Goal: Entertainment & Leisure: Consume media (video, audio)

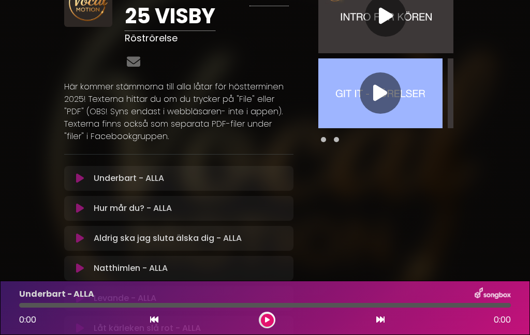
scroll to position [61, 0]
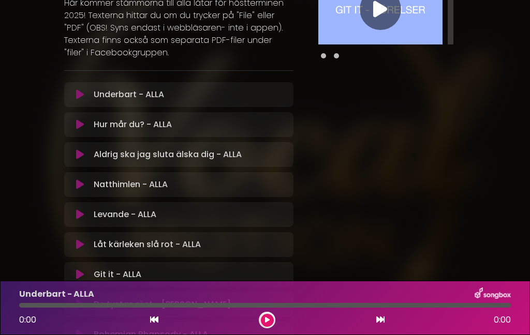
scroll to position [126, 0]
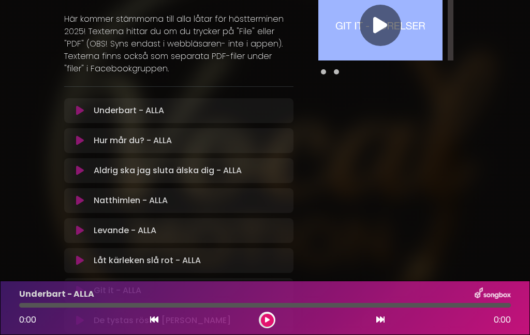
click at [78, 205] on icon at bounding box center [80, 201] width 8 height 10
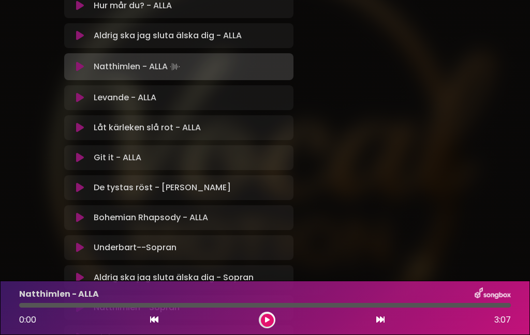
scroll to position [262, 0]
click at [266, 326] on button at bounding box center [267, 320] width 13 height 13
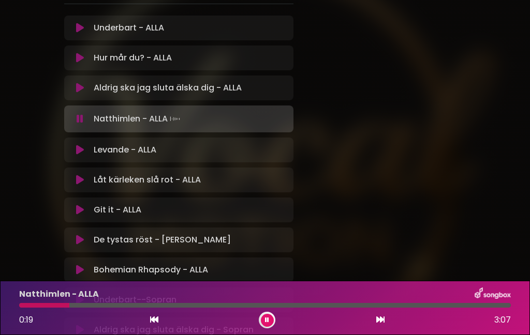
scroll to position [208, 0]
click at [81, 92] on icon at bounding box center [80, 88] width 8 height 10
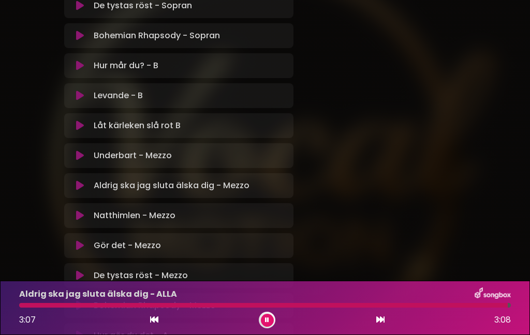
scroll to position [640, 0]
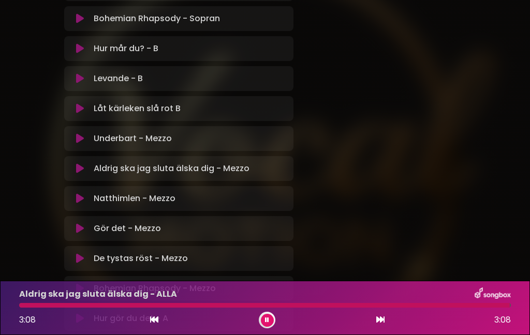
click at [81, 170] on icon at bounding box center [80, 168] width 8 height 10
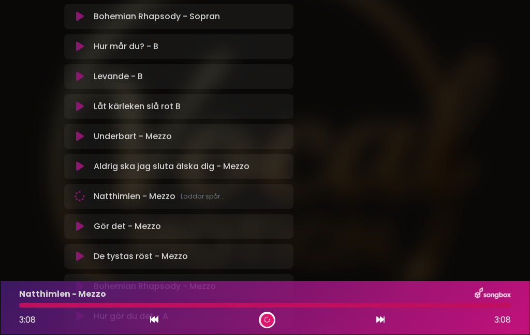
click at [85, 170] on button at bounding box center [79, 166] width 19 height 10
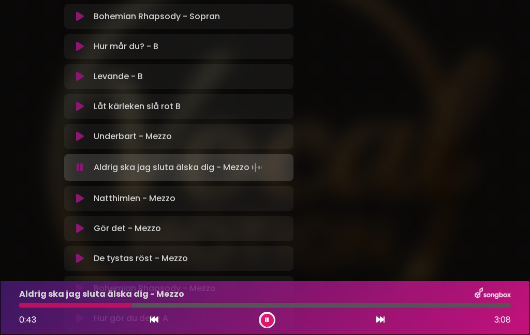
click at [85, 306] on div at bounding box center [75, 305] width 113 height 5
click at [31, 307] on div at bounding box center [53, 305] width 68 height 5
click at [32, 307] on div at bounding box center [65, 305] width 93 height 5
click at [230, 306] on div at bounding box center [264, 305] width 491 height 5
click at [217, 307] on div at bounding box center [127, 305] width 217 height 5
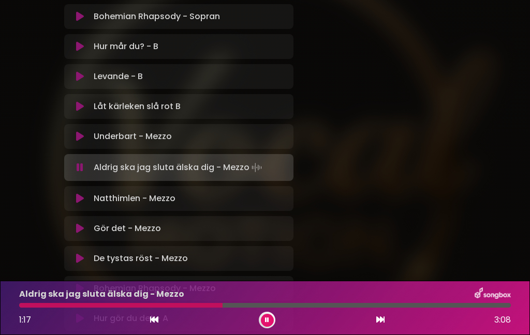
click at [188, 306] on div at bounding box center [120, 305] width 203 height 5
click at [155, 306] on div at bounding box center [141, 305] width 244 height 5
click at [315, 306] on div at bounding box center [264, 305] width 491 height 5
click at [334, 306] on div at bounding box center [208, 305] width 379 height 5
click at [163, 306] on div at bounding box center [202, 305] width 367 height 5
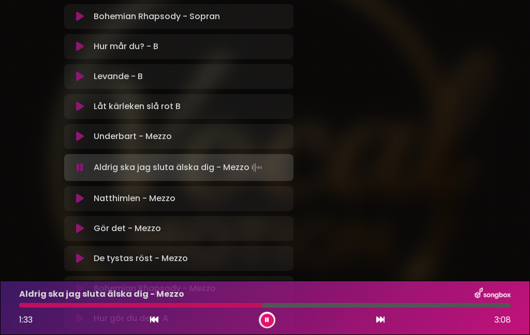
click at [34, 307] on div at bounding box center [140, 305] width 243 height 5
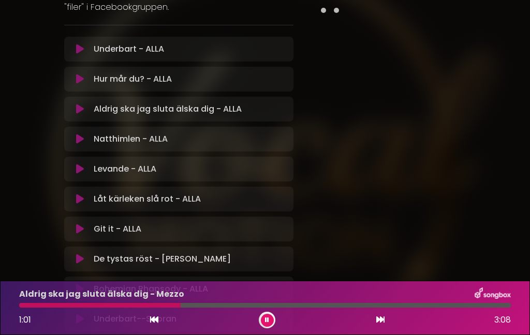
scroll to position [160, 0]
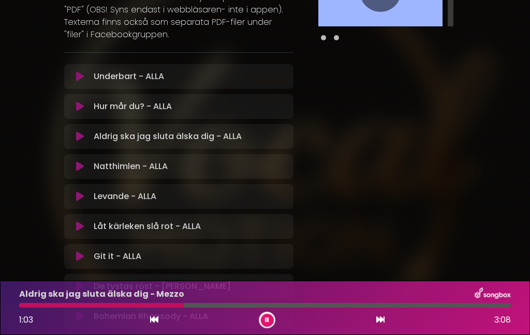
click at [83, 78] on icon at bounding box center [80, 76] width 8 height 10
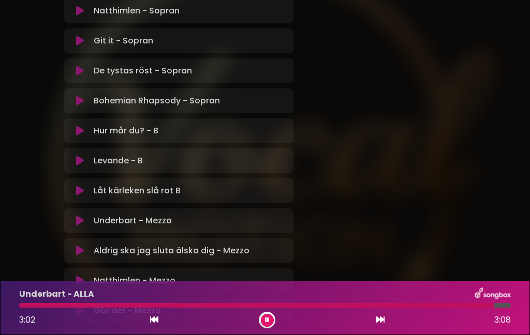
scroll to position [559, 0]
click at [84, 220] on button at bounding box center [79, 220] width 19 height 10
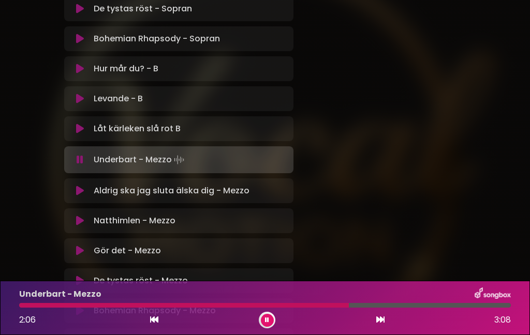
scroll to position [619, 0]
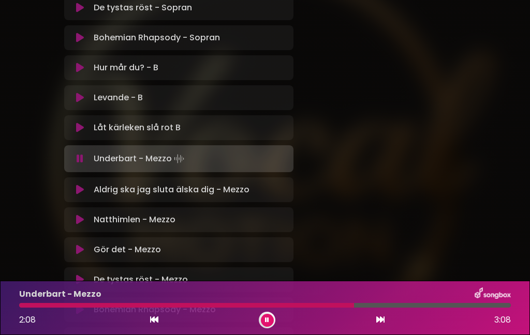
click at [34, 307] on div at bounding box center [186, 305] width 335 height 5
click at [267, 326] on button at bounding box center [267, 320] width 13 height 13
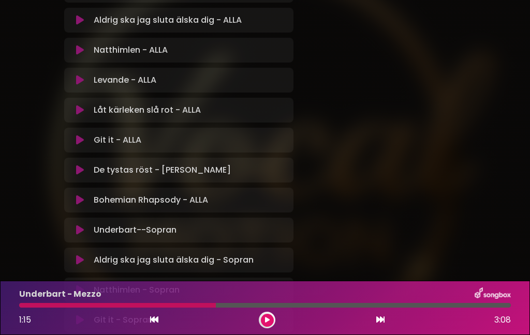
scroll to position [276, 0]
click at [85, 173] on button at bounding box center [79, 171] width 19 height 10
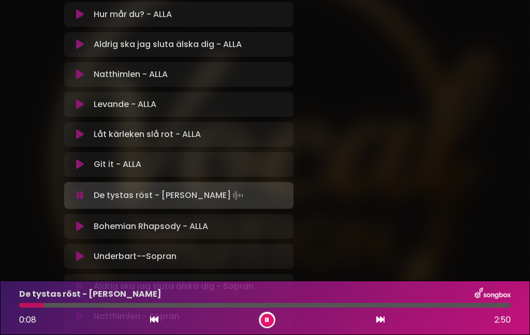
scroll to position [252, 0]
click at [83, 198] on icon at bounding box center [80, 195] width 7 height 10
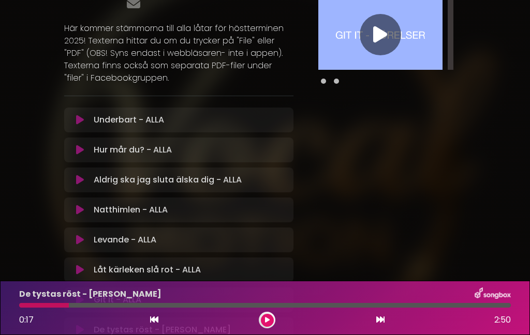
scroll to position [117, 0]
click at [83, 152] on icon at bounding box center [80, 150] width 8 height 10
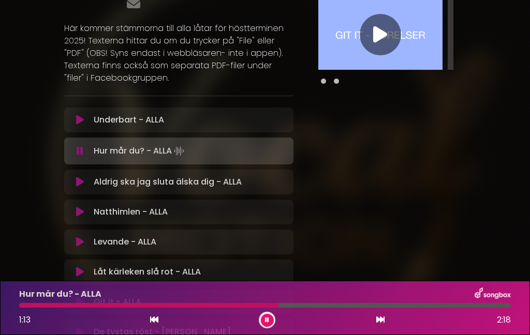
click at [271, 324] on button at bounding box center [267, 320] width 13 height 13
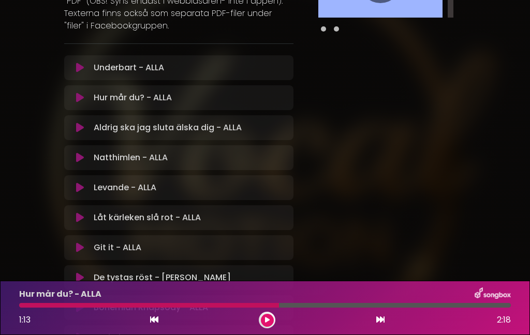
scroll to position [172, 0]
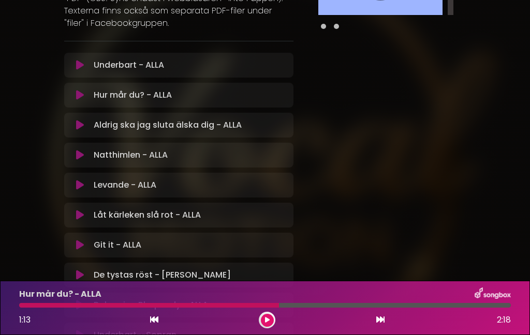
click at [80, 99] on icon at bounding box center [80, 95] width 8 height 10
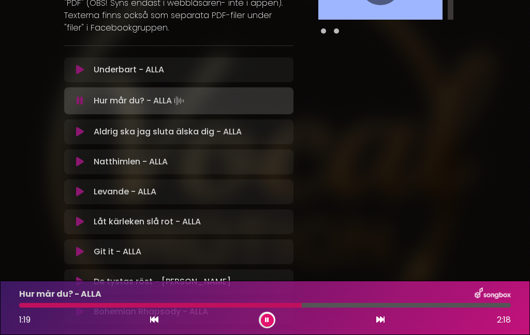
scroll to position [176, 0]
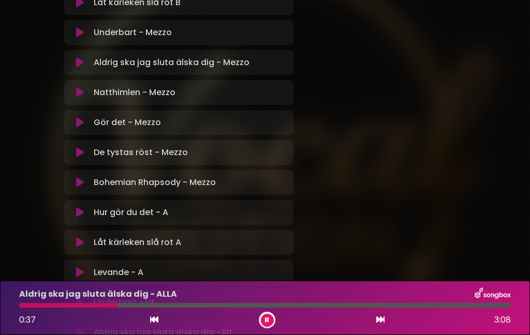
scroll to position [758, 0]
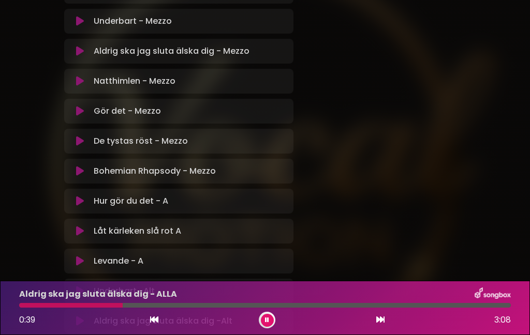
click at [83, 206] on icon at bounding box center [80, 201] width 8 height 10
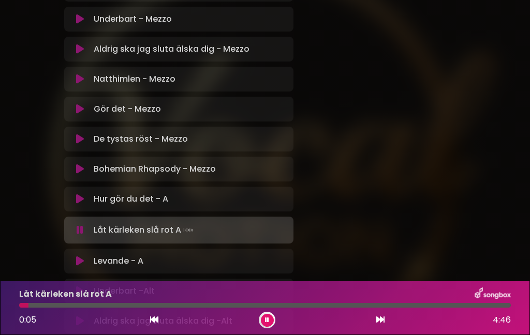
click at [77, 203] on icon at bounding box center [80, 199] width 8 height 10
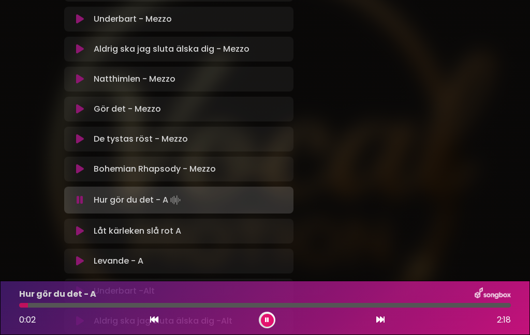
click at [80, 198] on icon at bounding box center [80, 200] width 7 height 10
